Goal: Task Accomplishment & Management: Manage account settings

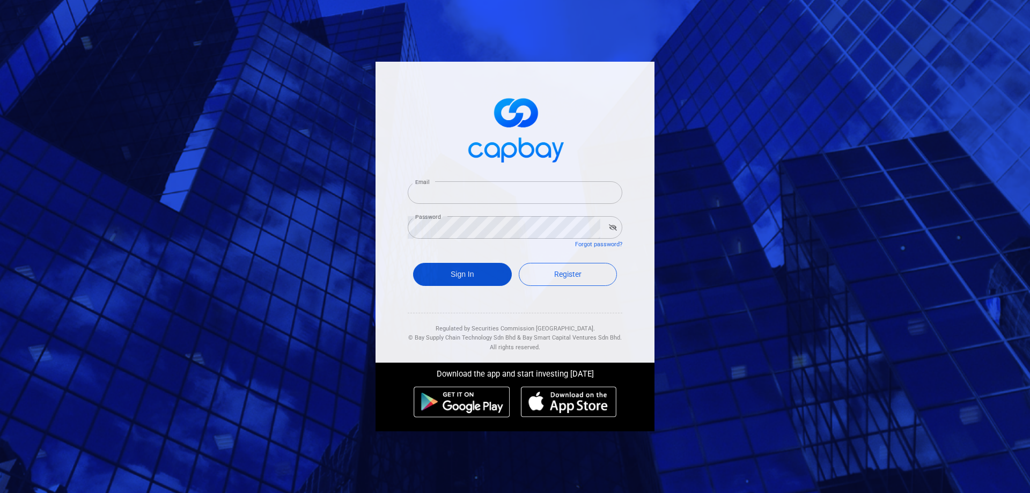
type input "[EMAIL_ADDRESS][DOMAIN_NAME]"
click at [483, 273] on button "Sign In" at bounding box center [462, 274] width 99 height 23
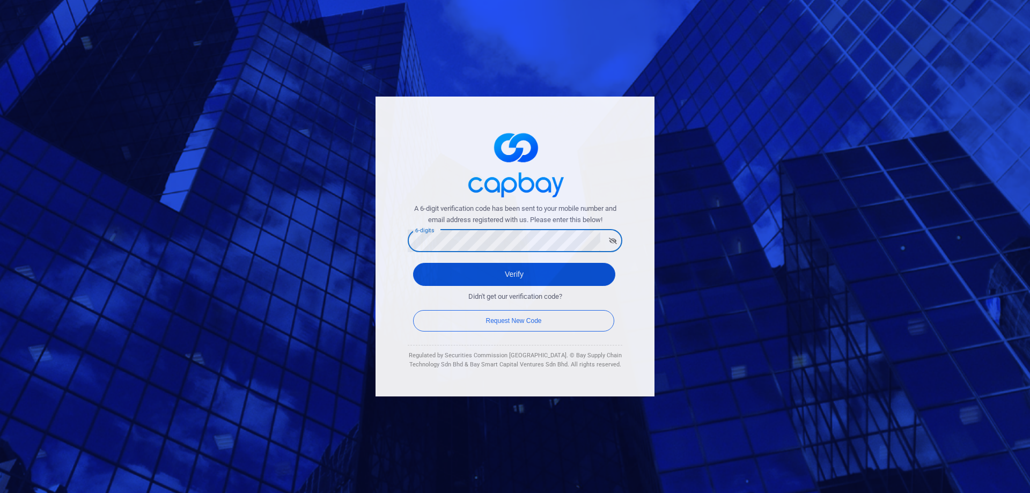
click at [593, 279] on button "Verify" at bounding box center [514, 274] width 202 height 23
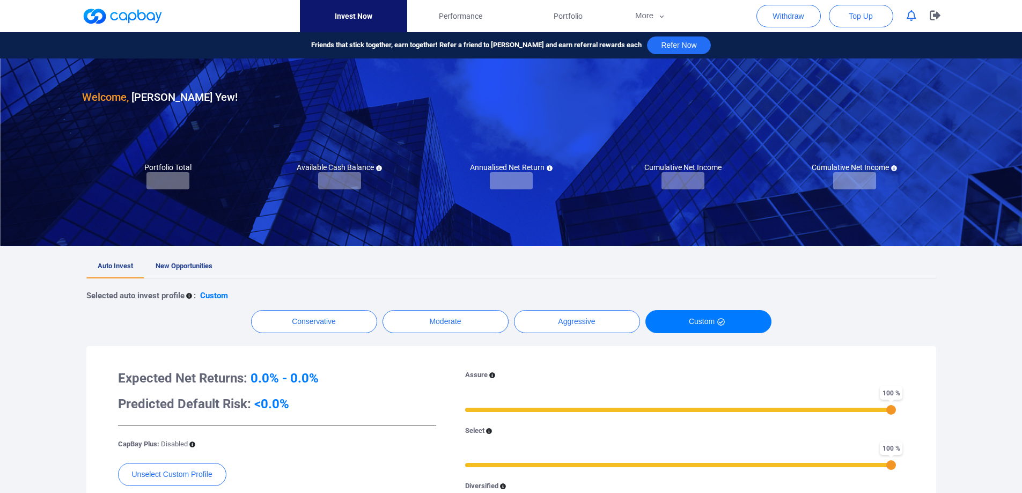
checkbox input "true"
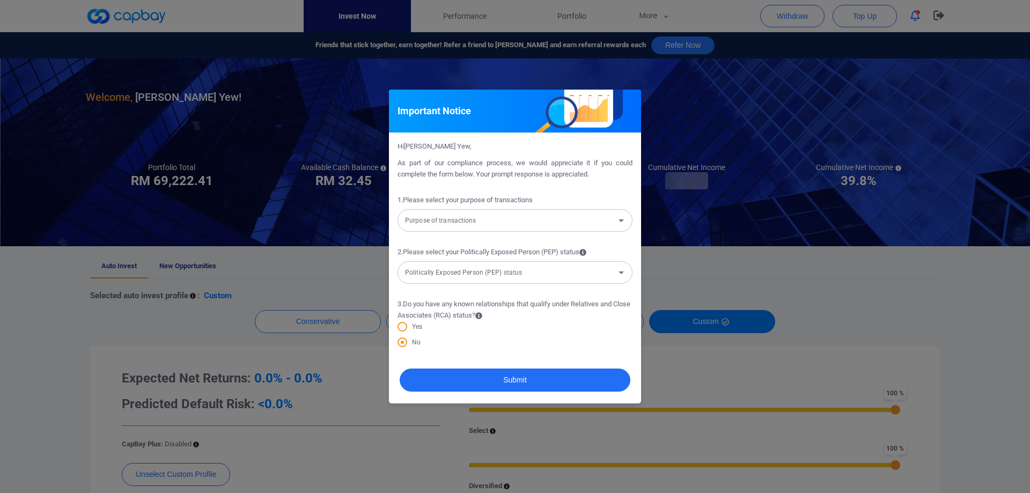
click at [570, 223] on input "Purpose of transactions" at bounding box center [506, 221] width 211 height 20
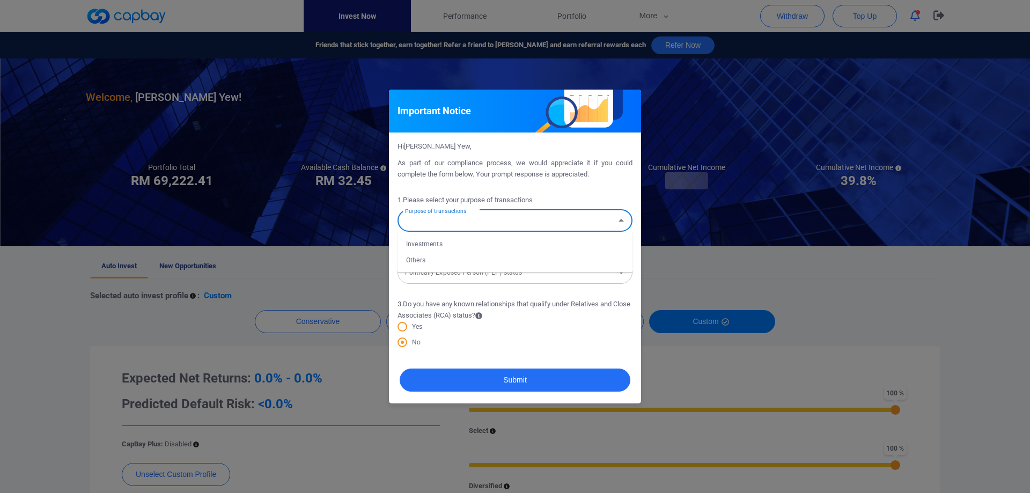
click at [551, 243] on li "Investments" at bounding box center [514, 244] width 235 height 16
type input "Investments"
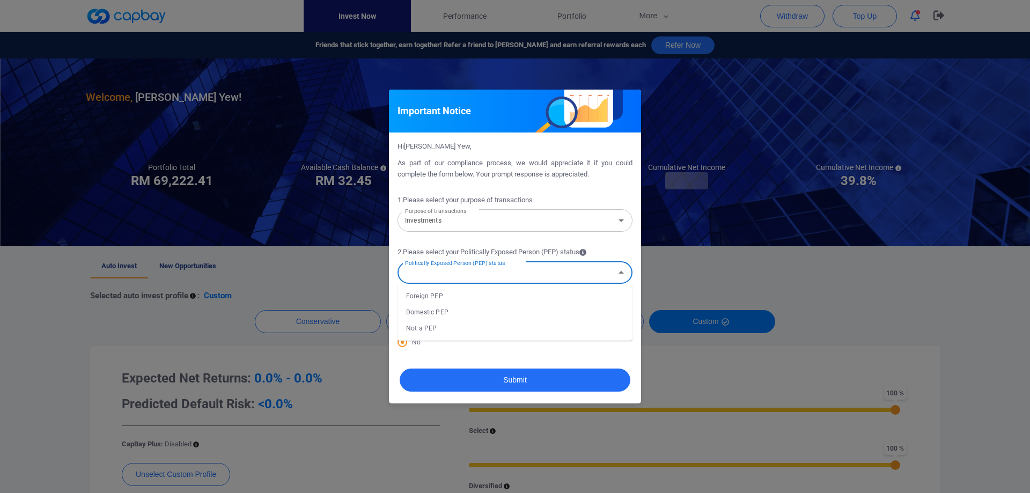
click at [507, 274] on input "Politically Exposed Person (PEP) status" at bounding box center [506, 273] width 211 height 20
click at [476, 321] on li "Not a PEP" at bounding box center [514, 328] width 235 height 16
type input "Not a PEP"
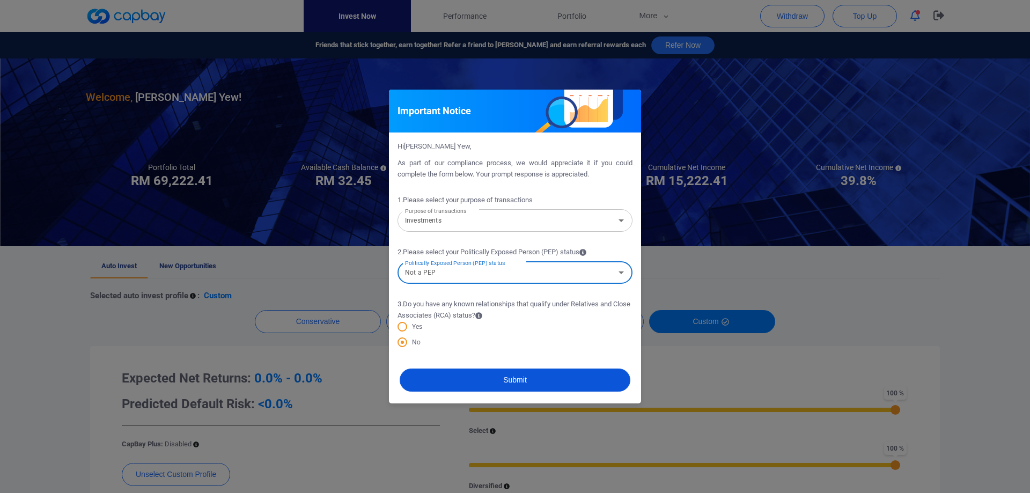
click at [491, 382] on button "Submit" at bounding box center [515, 380] width 231 height 23
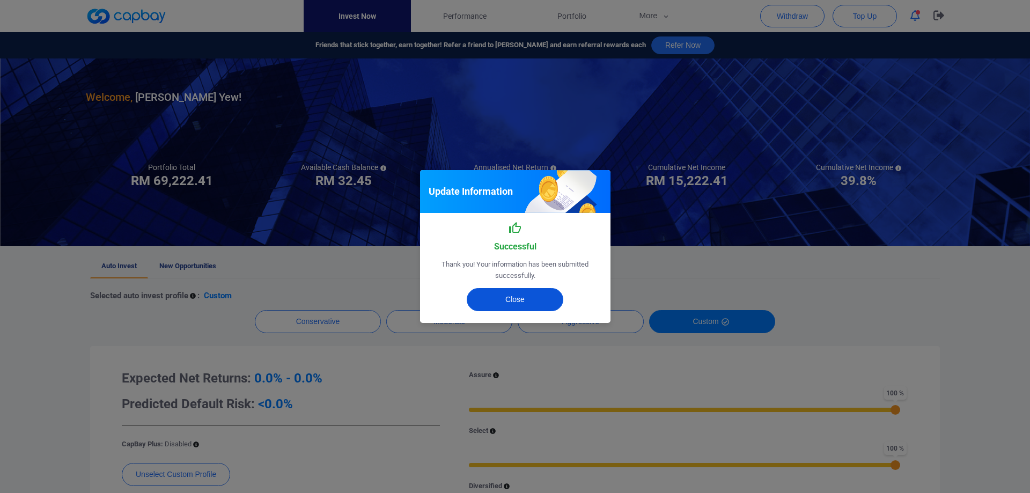
click at [536, 301] on button "Close" at bounding box center [515, 299] width 97 height 23
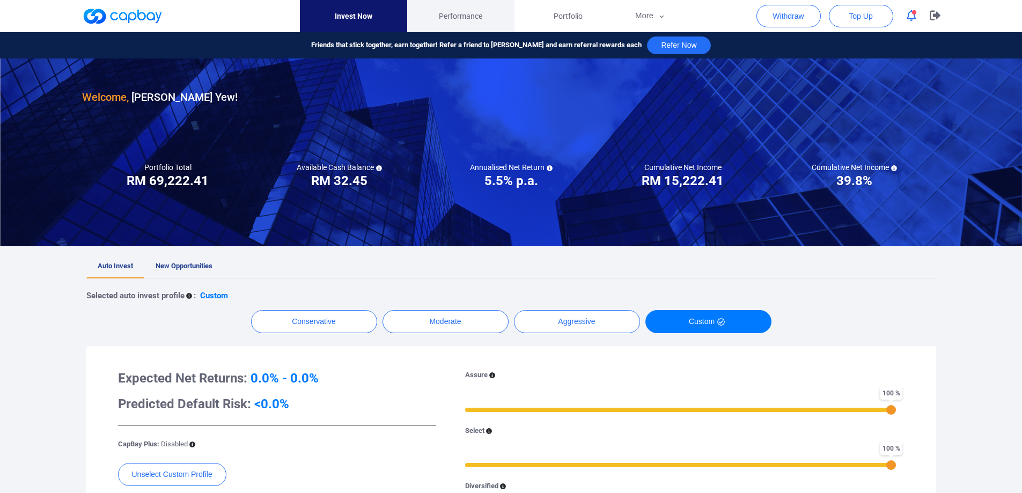
click at [448, 8] on link "Performance" at bounding box center [460, 16] width 107 height 32
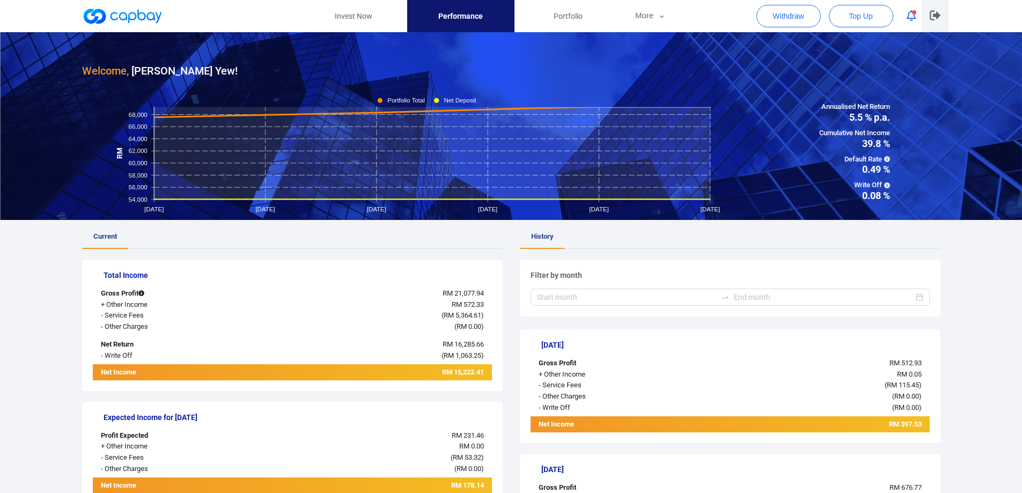
click at [928, 13] on button "button" at bounding box center [935, 16] width 27 height 32
